Goal: Transaction & Acquisition: Subscribe to service/newsletter

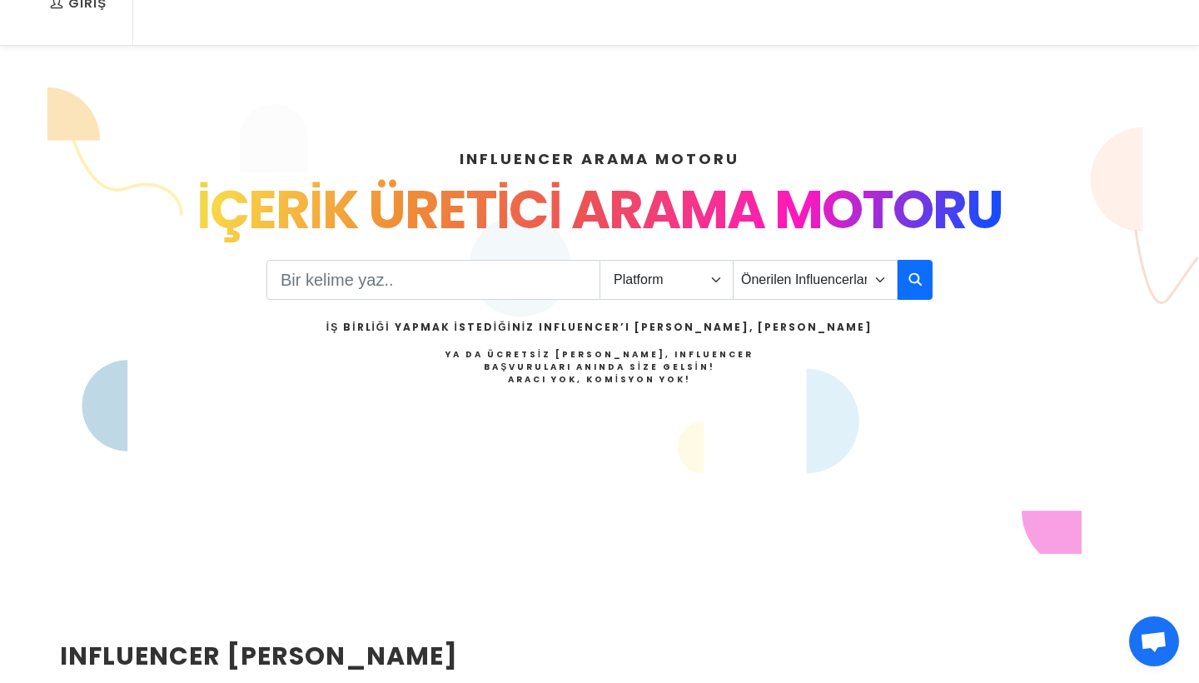
scroll to position [122, 0]
click at [813, 259] on div "Platform Instagram Facebook Youtube Tiktok Twitter Twitch Önerilen Influencerla…" at bounding box center [599, 341] width 666 height 171
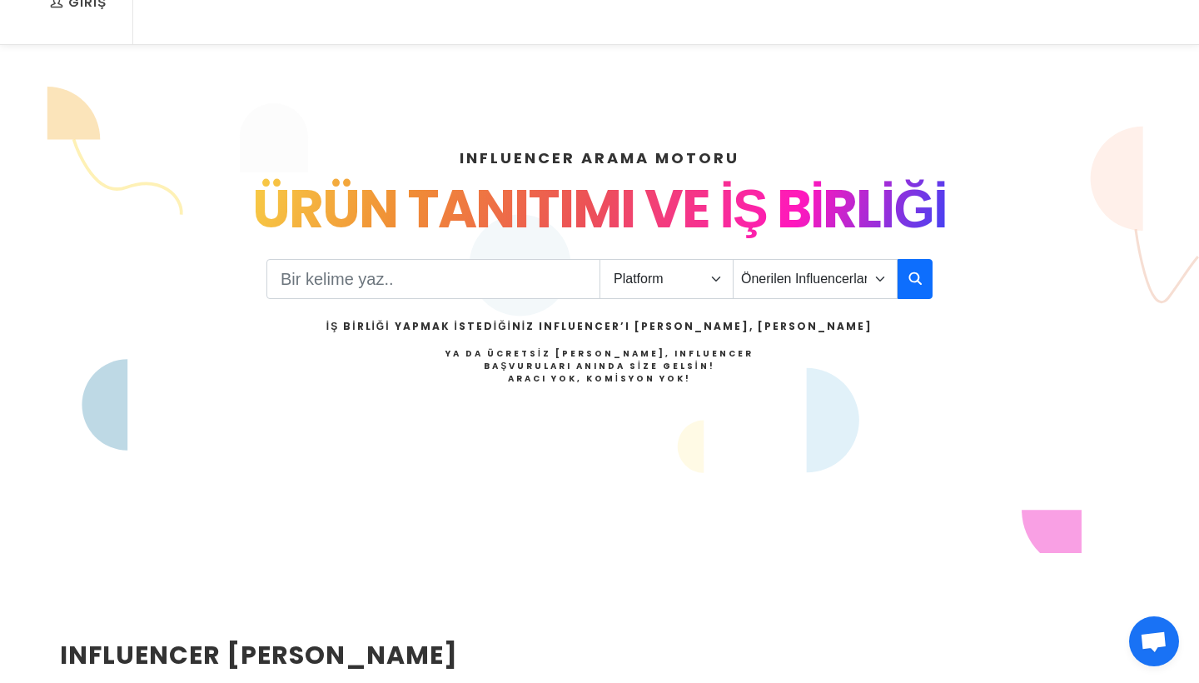
drag, startPoint x: 542, startPoint y: 361, endPoint x: 647, endPoint y: 361, distance: 104.9
click at [647, 361] on h4 "Ya da Ücretsiz [PERSON_NAME], Influencer Başvuruları Anında Size Gelsin! Aracı …" at bounding box center [599, 365] width 546 height 37
drag, startPoint x: 540, startPoint y: 372, endPoint x: 616, endPoint y: 372, distance: 75.8
click at [616, 372] on strong "Aracı Yok, Komisyon Yok!" at bounding box center [599, 378] width 183 height 12
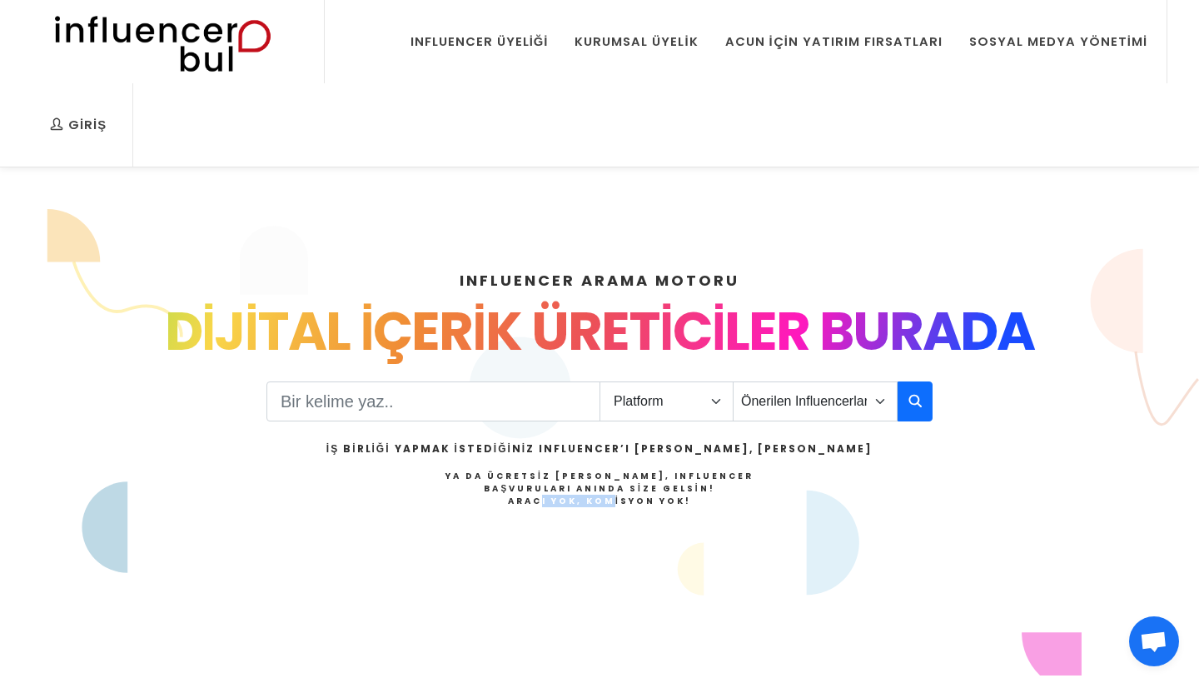
scroll to position [7, 0]
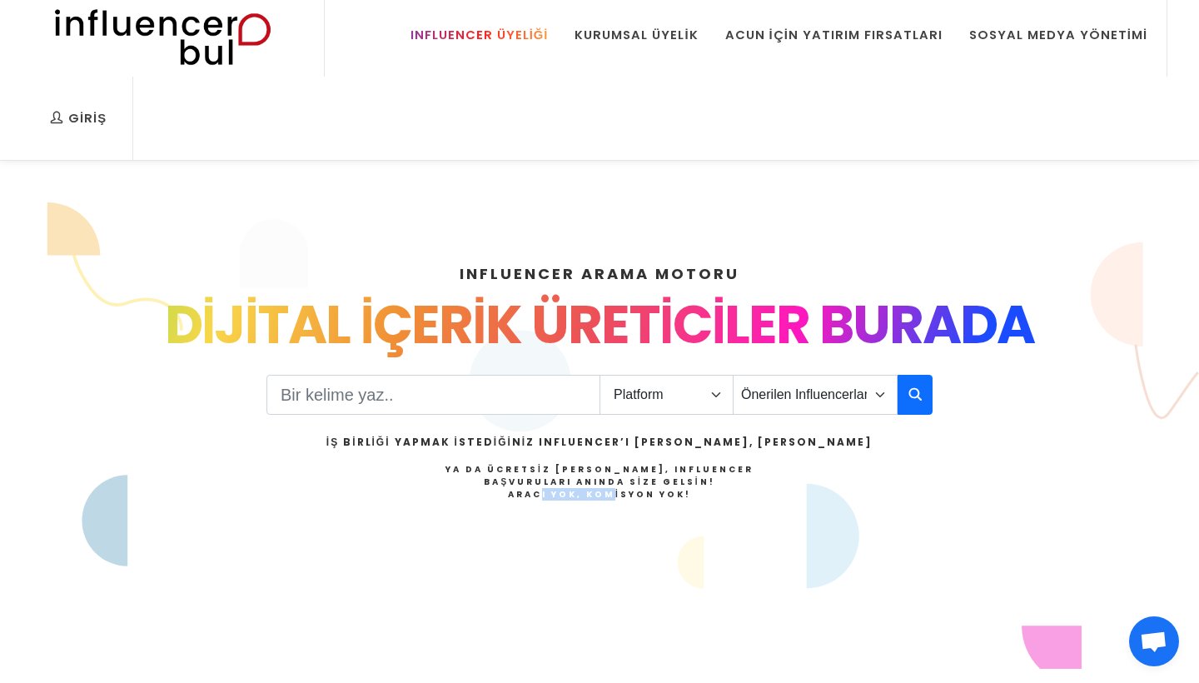
click at [522, 52] on link "Influencer Üyeliği" at bounding box center [479, 34] width 163 height 83
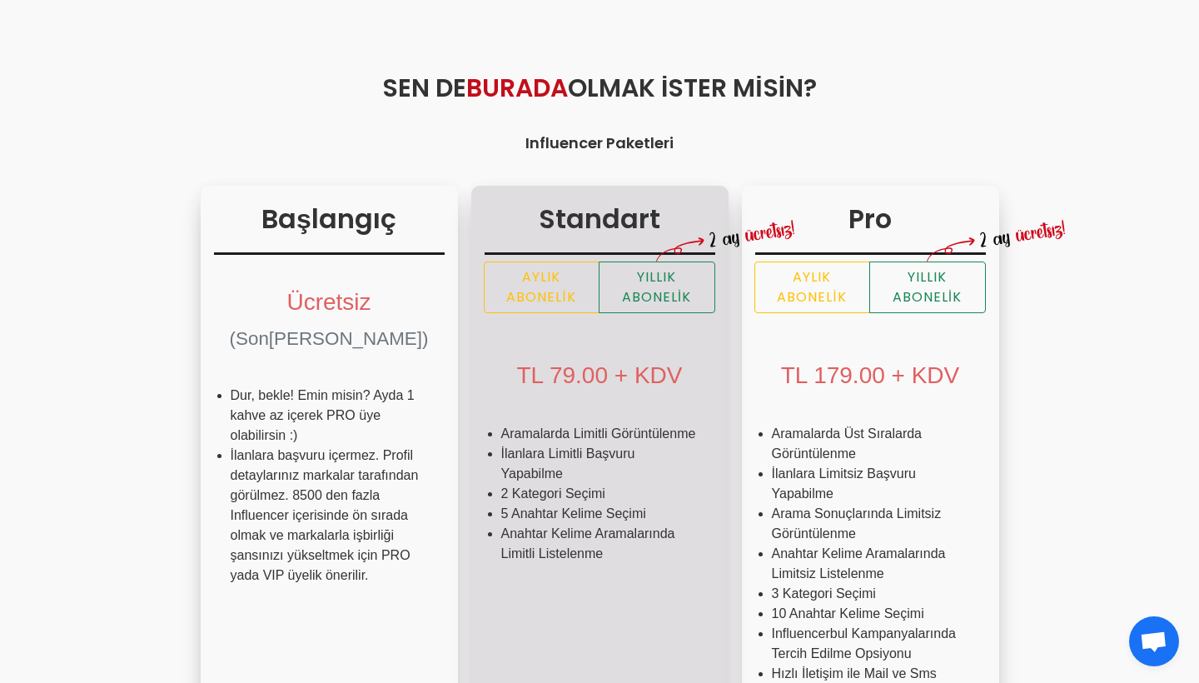
scroll to position [224, 0]
drag, startPoint x: 391, startPoint y: 460, endPoint x: 436, endPoint y: 480, distance: 48.5
click at [485, 480] on ul "Aramalarda Limitli Görüntülenme İlanlara Limitli Başvuru Yapabilme 2 Kategori S…" at bounding box center [600, 500] width 231 height 180
drag, startPoint x: 409, startPoint y: 501, endPoint x: 451, endPoint y: 502, distance: 41.6
click at [501, 483] on li "İlanlara Limitli Başvuru Yapabilme" at bounding box center [599, 463] width 197 height 40
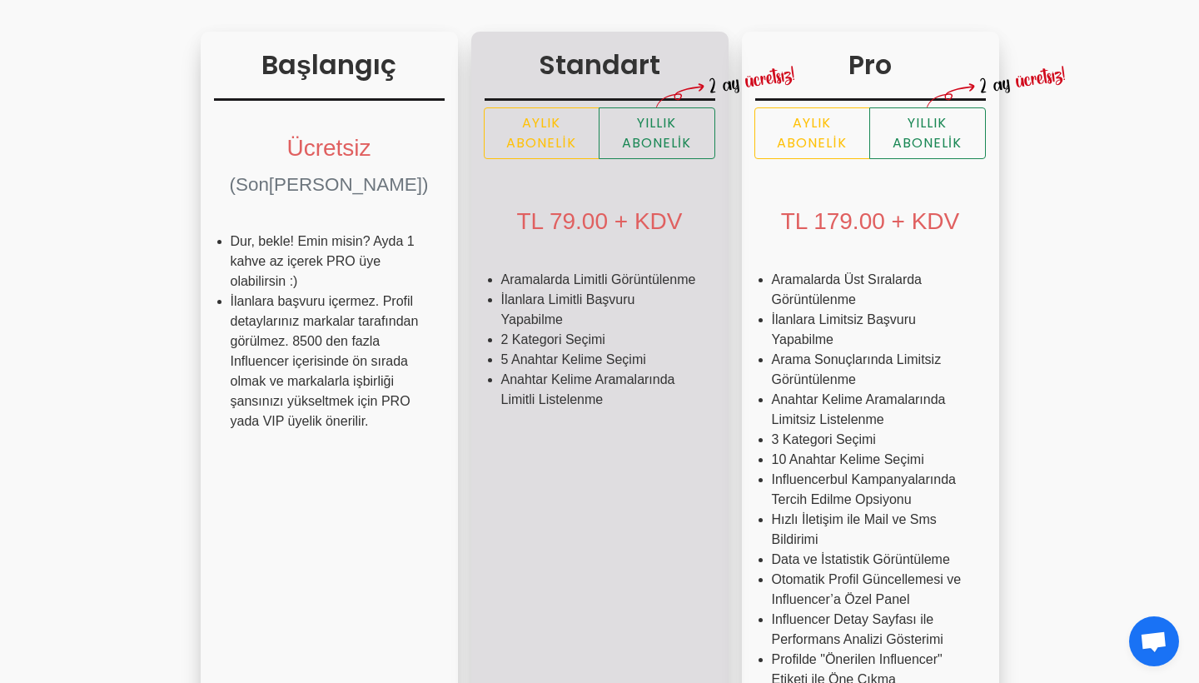
scroll to position [435, 0]
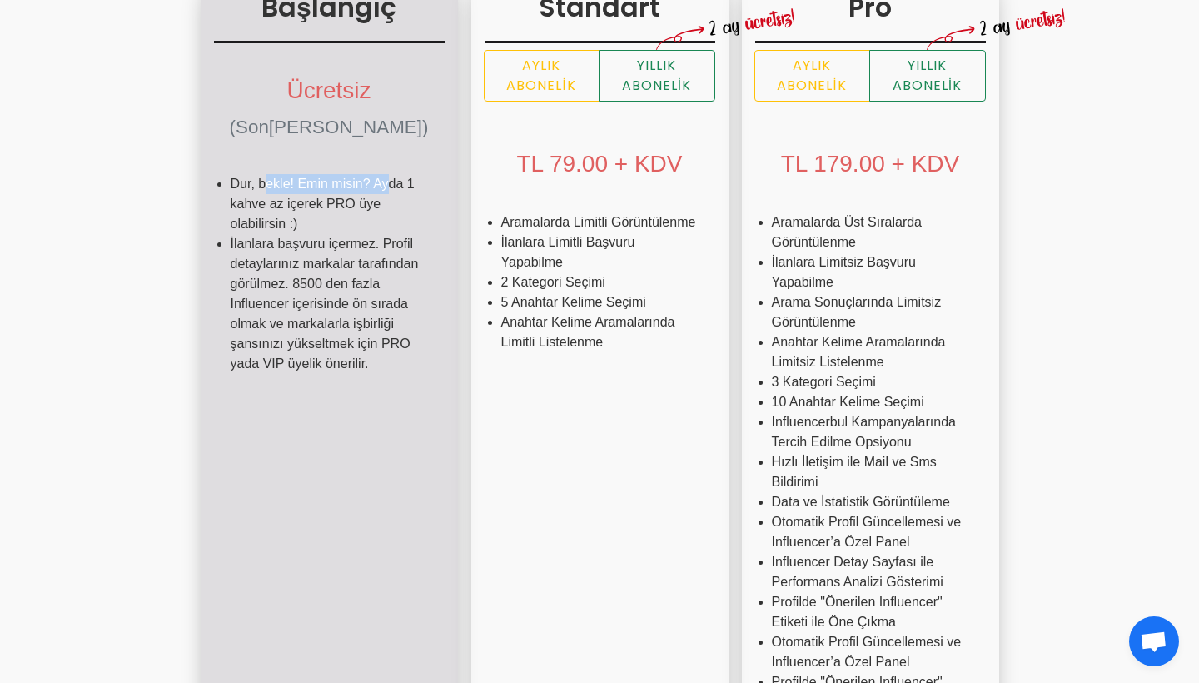
drag, startPoint x: 146, startPoint y: 181, endPoint x: 268, endPoint y: 181, distance: 122.4
click at [268, 181] on li "Dur, bekle! Emin misin? Ayda 1 kahve az içerek PRO üye olabilirsin :)" at bounding box center [329, 204] width 197 height 60
drag, startPoint x: 129, startPoint y: 197, endPoint x: 239, endPoint y: 192, distance: 110.0
click at [239, 197] on li "Dur, bekle! Emin misin? Ayda 1 kahve az içerek PRO üye olabilirsin :)" at bounding box center [329, 204] width 197 height 60
drag, startPoint x: 134, startPoint y: 220, endPoint x: 152, endPoint y: 220, distance: 18.3
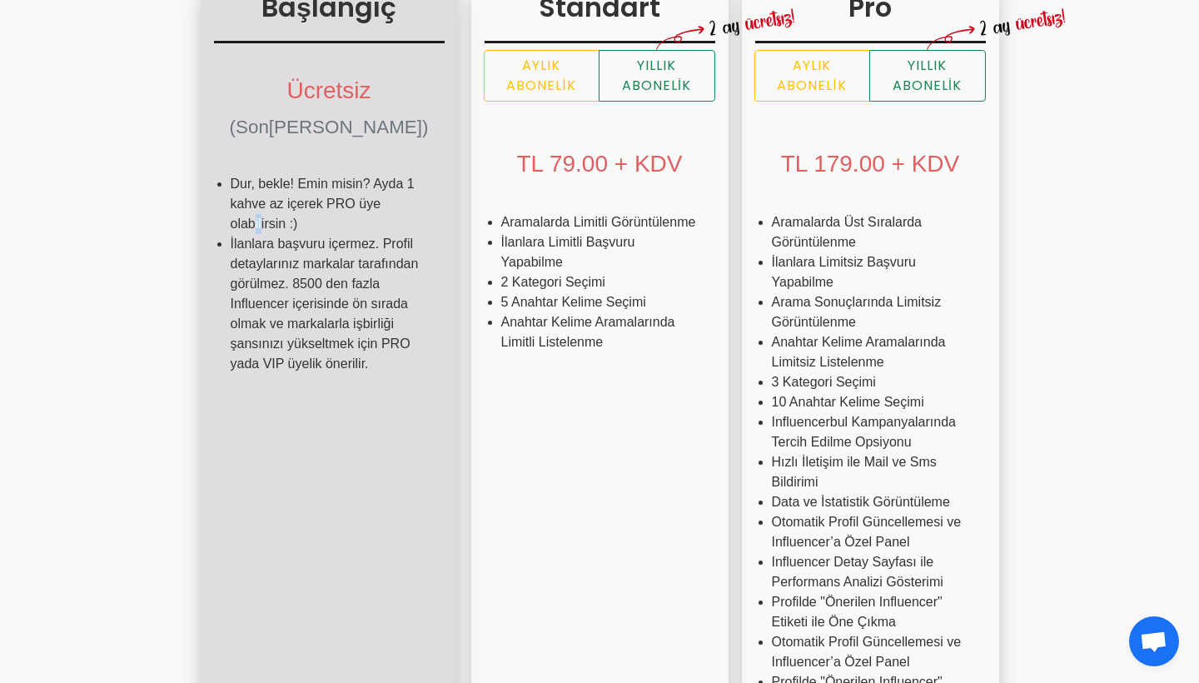
click at [231, 220] on li "Dur, bekle! Emin misin? Ayda 1 kahve az içerek PRO üye olabilirsin :)" at bounding box center [329, 204] width 197 height 60
drag, startPoint x: 159, startPoint y: 252, endPoint x: 260, endPoint y: 251, distance: 100.8
click at [261, 251] on li "İlanlara başvuru içermez. Profil detaylarınız markalar tarafından görülmez. 850…" at bounding box center [329, 304] width 197 height 140
drag, startPoint x: 184, startPoint y: 261, endPoint x: 257, endPoint y: 261, distance: 72.5
click at [257, 261] on li "İlanlara başvuru içermez. Profil detaylarınız markalar tarafından görülmez. 850…" at bounding box center [329, 304] width 197 height 140
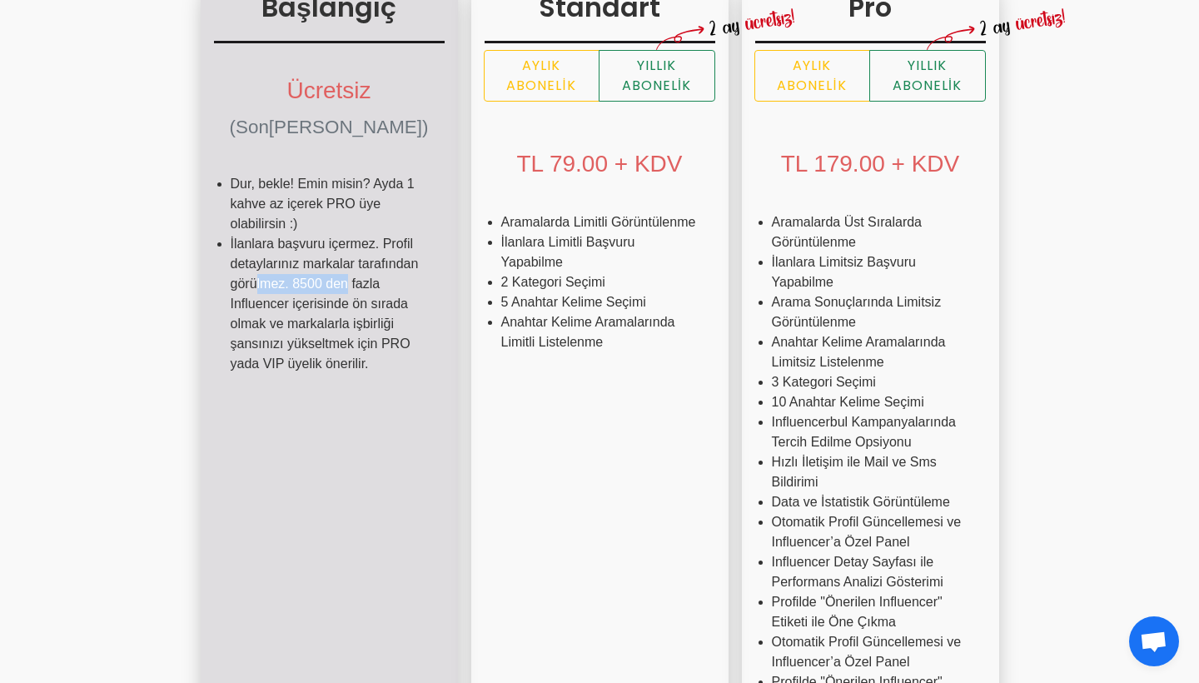
drag, startPoint x: 137, startPoint y: 288, endPoint x: 229, endPoint y: 288, distance: 91.6
click at [231, 288] on li "İlanlara başvuru içermez. Profil detaylarınız markalar tarafından görülmez. 850…" at bounding box center [329, 304] width 197 height 140
drag, startPoint x: 201, startPoint y: 297, endPoint x: 239, endPoint y: 297, distance: 38.3
click at [239, 297] on li "İlanlara başvuru içermez. Profil detaylarınız markalar tarafından görülmez. 850…" at bounding box center [329, 304] width 197 height 140
drag, startPoint x: 167, startPoint y: 323, endPoint x: 228, endPoint y: 323, distance: 61.6
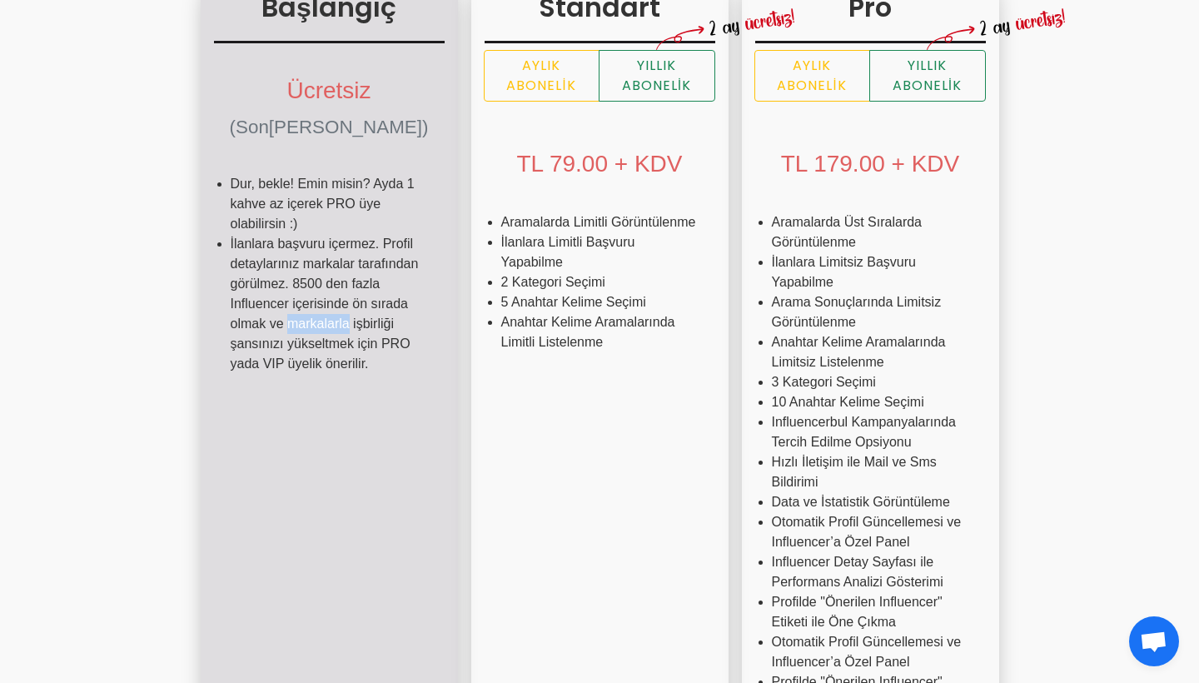
click at [231, 323] on li "İlanlara başvuru içermez. Profil detaylarınız markalar tarafından görülmez. 850…" at bounding box center [329, 304] width 197 height 140
drag, startPoint x: 185, startPoint y: 337, endPoint x: 231, endPoint y: 361, distance: 51.4
click at [231, 361] on li "İlanlara başvuru içermez. Profil detaylarınız markalar tarafından görülmez. 850…" at bounding box center [329, 304] width 197 height 140
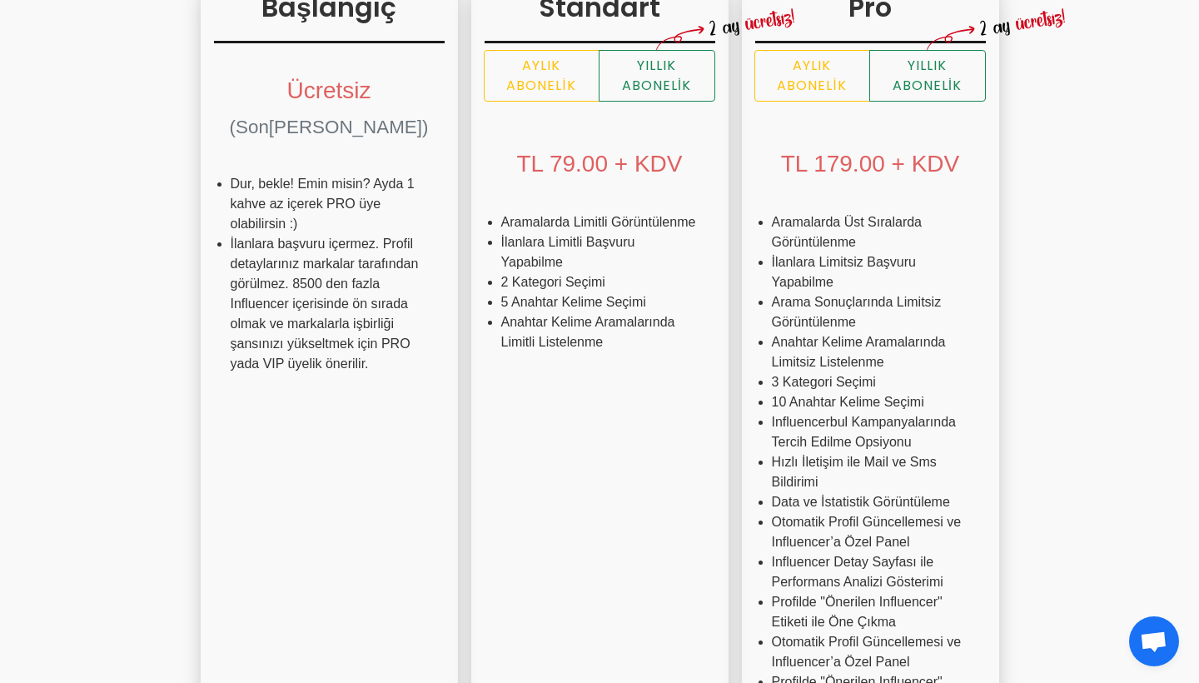
drag, startPoint x: 947, startPoint y: 215, endPoint x: 965, endPoint y: 286, distance: 73.1
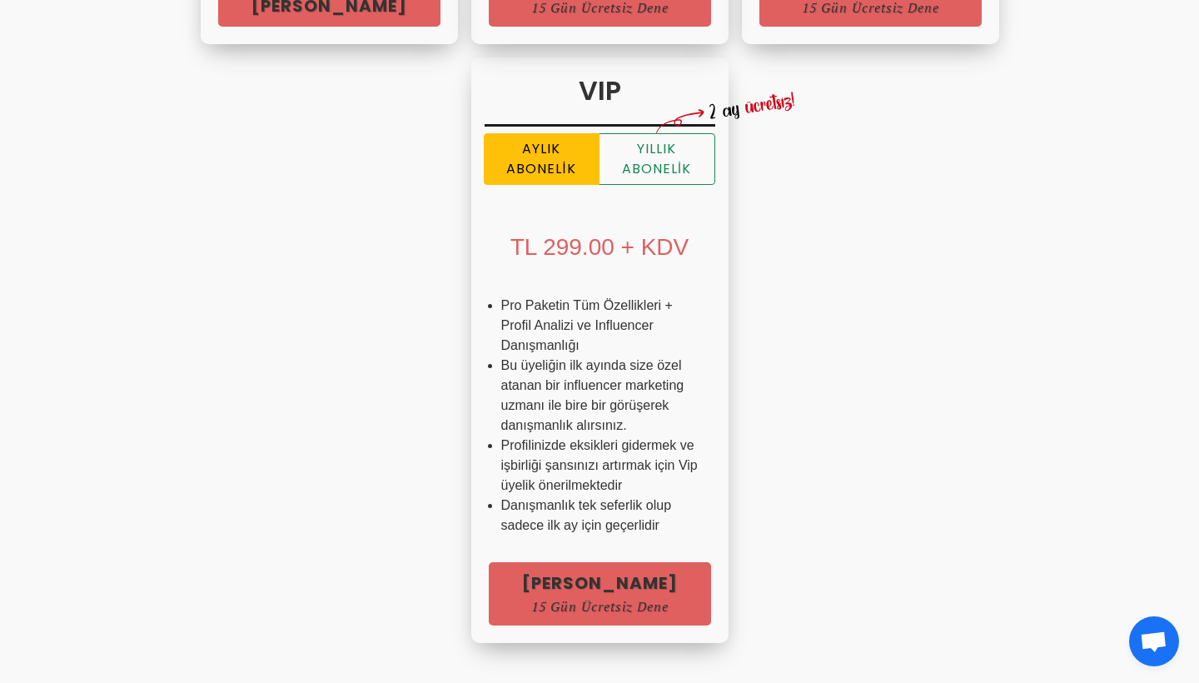
scroll to position [1212, 0]
